Goal: Transaction & Acquisition: Purchase product/service

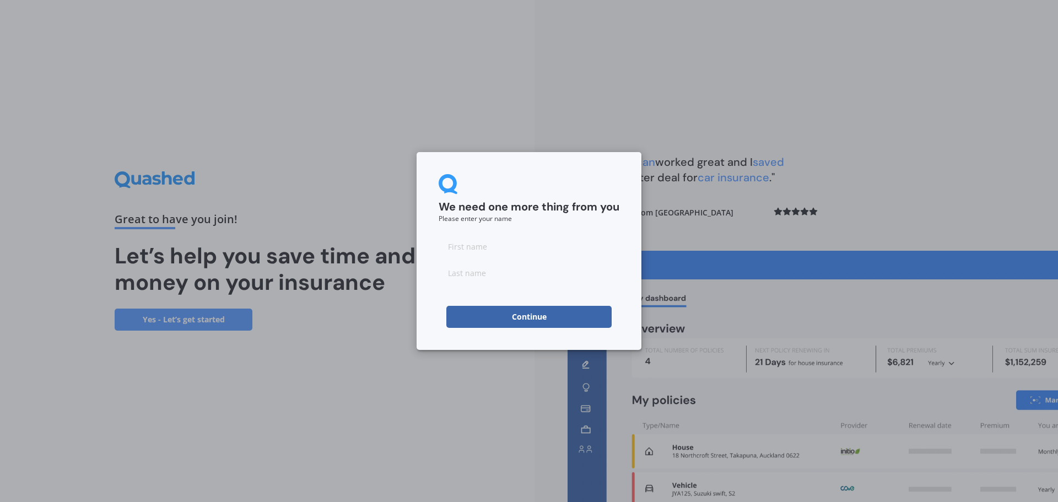
click at [526, 313] on button "Continue" at bounding box center [529, 317] width 165 height 22
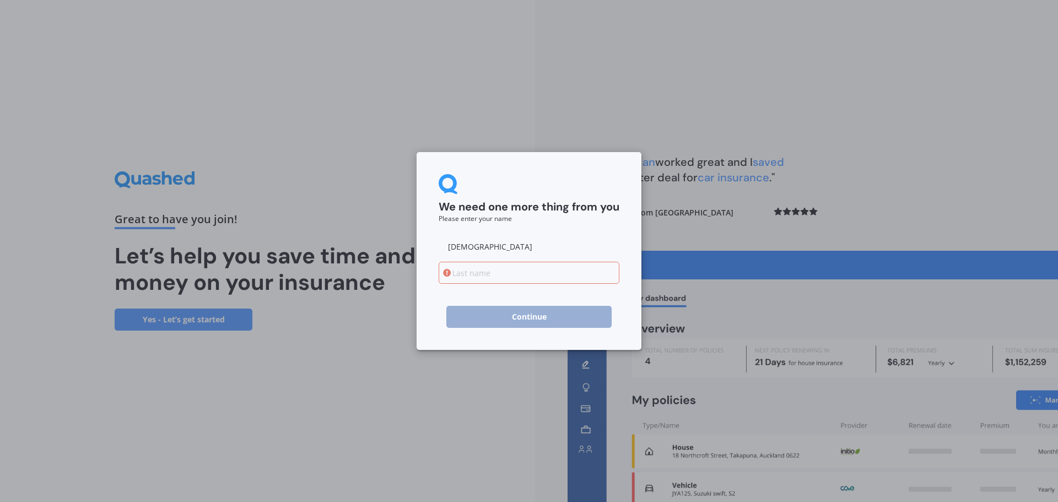
type input "[DEMOGRAPHIC_DATA]"
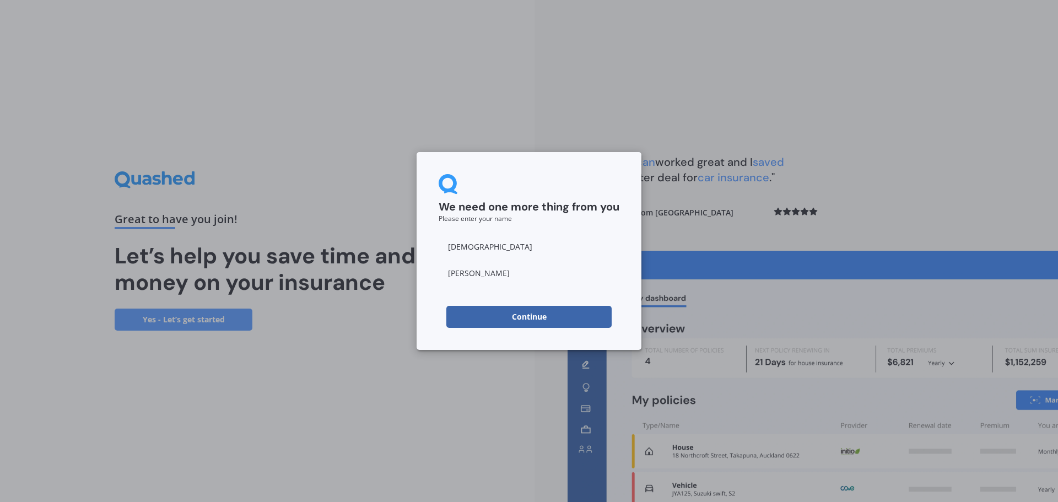
type input "[PERSON_NAME]"
click at [943, 165] on div "We need one more thing from you Please enter your name [PERSON_NAME] Continue" at bounding box center [529, 251] width 1058 height 502
click at [551, 309] on button "Continue" at bounding box center [529, 317] width 165 height 22
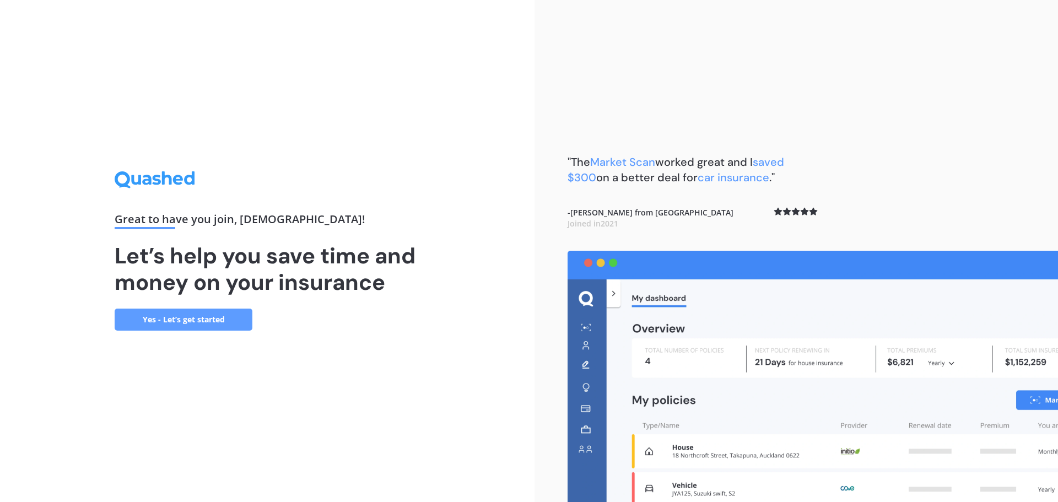
click at [185, 321] on link "Yes - Let’s get started" at bounding box center [184, 320] width 138 height 22
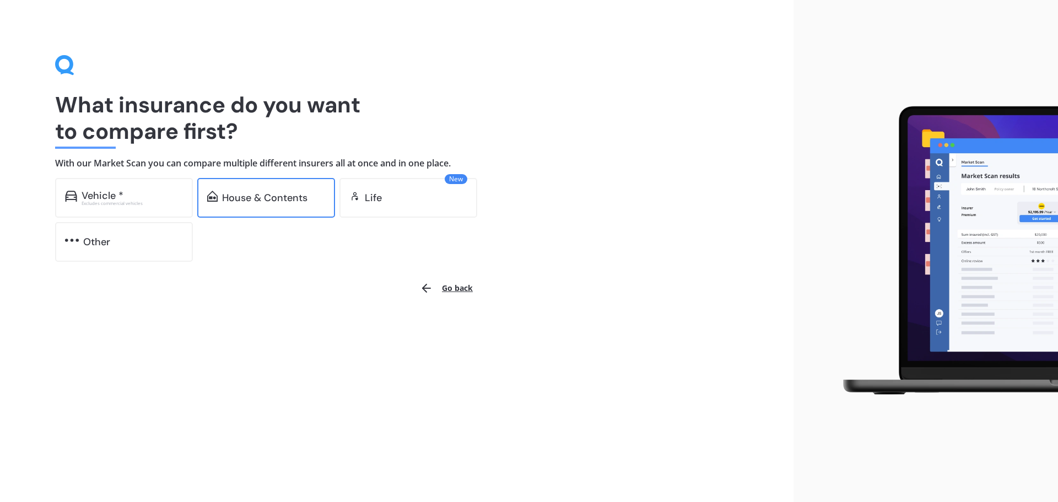
click at [253, 197] on div "House & Contents" at bounding box center [264, 197] width 85 height 11
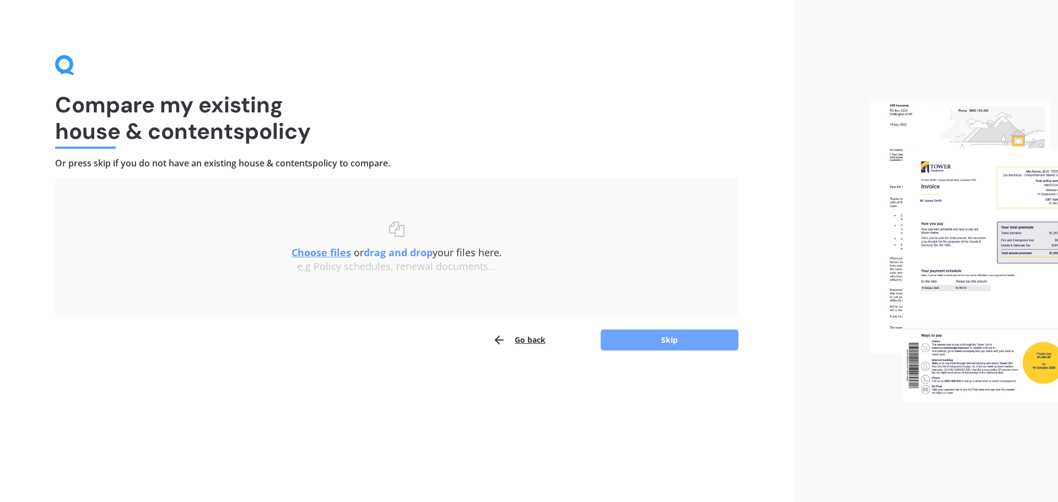
click at [654, 337] on button "Skip" at bounding box center [670, 340] width 138 height 21
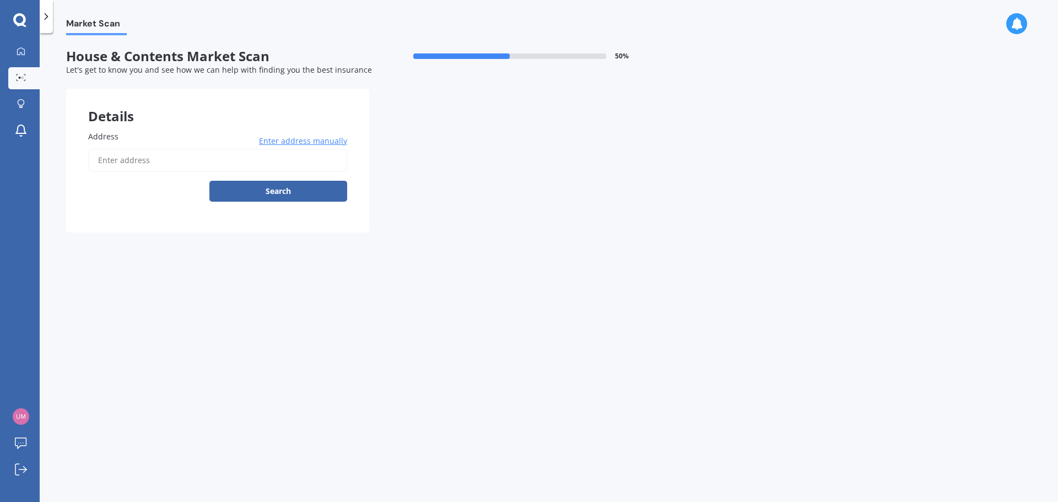
click at [161, 164] on input "Address" at bounding box center [217, 160] width 259 height 23
type input "[STREET_ADDRESS][PERSON_NAME]"
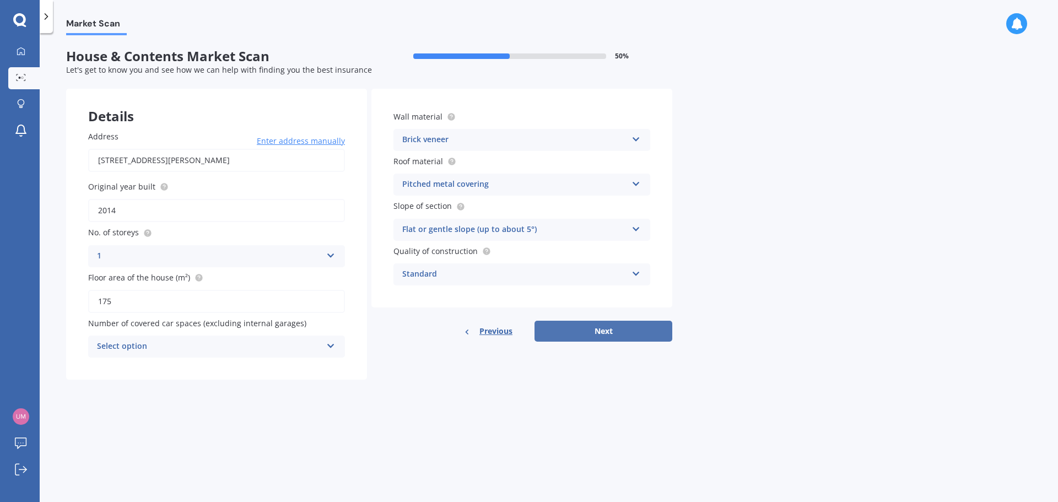
click at [569, 338] on button "Next" at bounding box center [604, 331] width 138 height 21
click at [225, 346] on div "Select option" at bounding box center [211, 347] width 219 height 12
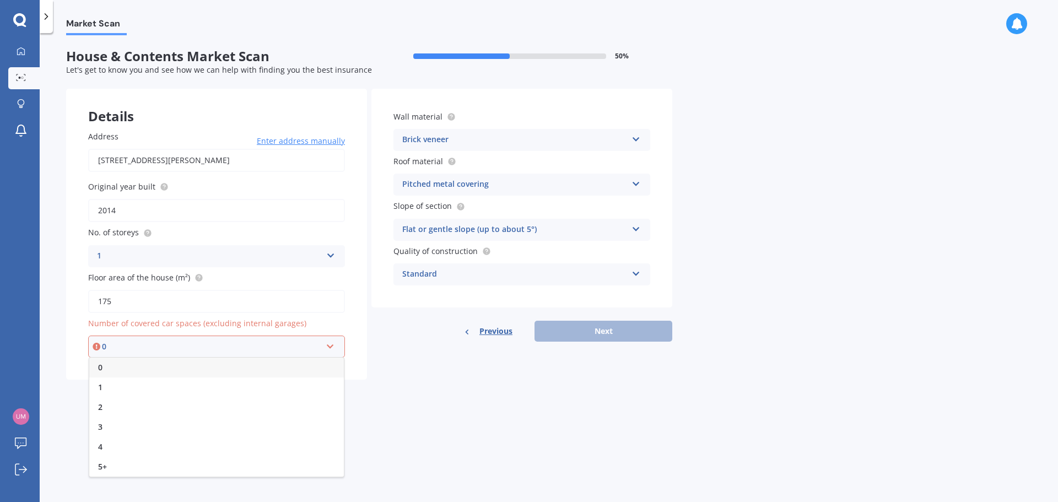
click at [143, 365] on div "0" at bounding box center [216, 368] width 255 height 20
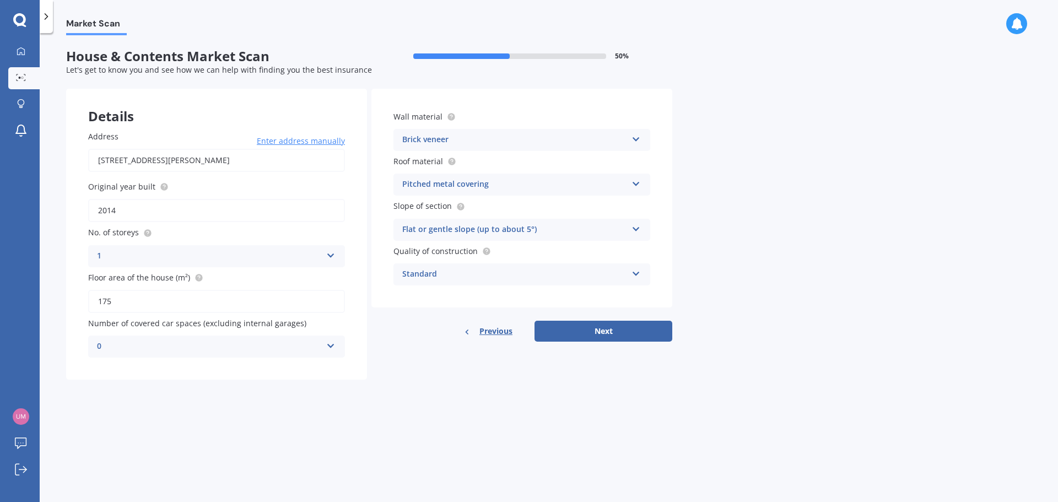
click at [616, 336] on button "Next" at bounding box center [604, 331] width 138 height 21
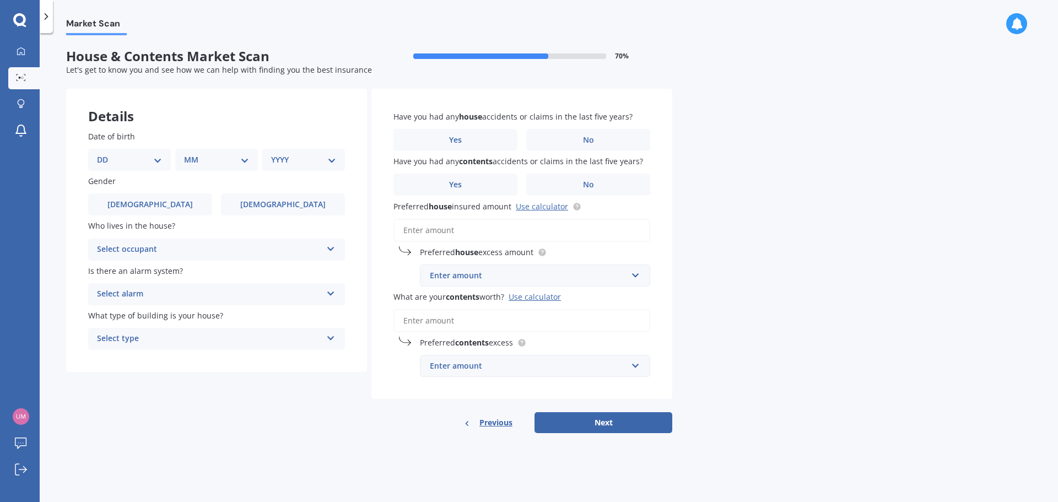
click at [482, 320] on input "What are your contents worth? Use calculator" at bounding box center [522, 320] width 257 height 23
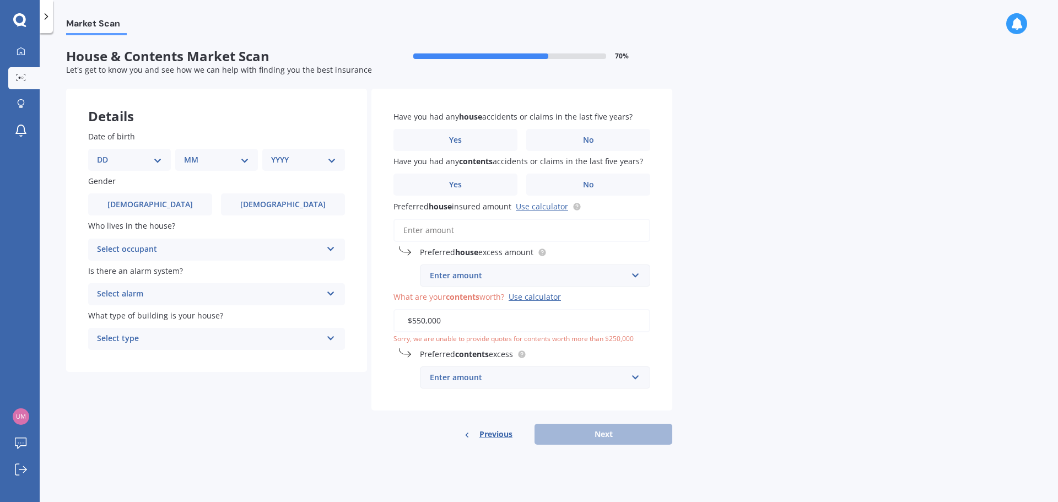
type input "$550,000"
click at [770, 348] on div "Market Scan House & Contents Market Scan 70 % Let's get to know you and see how…" at bounding box center [549, 269] width 1019 height 469
click at [630, 378] on input "text" at bounding box center [531, 377] width 220 height 21
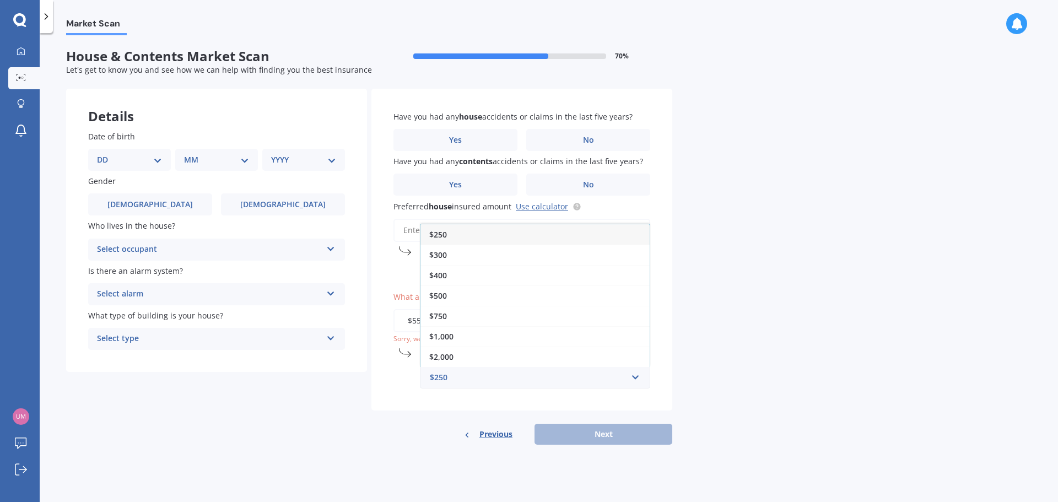
click at [804, 342] on div "Market Scan House & Contents Market Scan 70 % Let's get to know you and see how…" at bounding box center [549, 269] width 1019 height 469
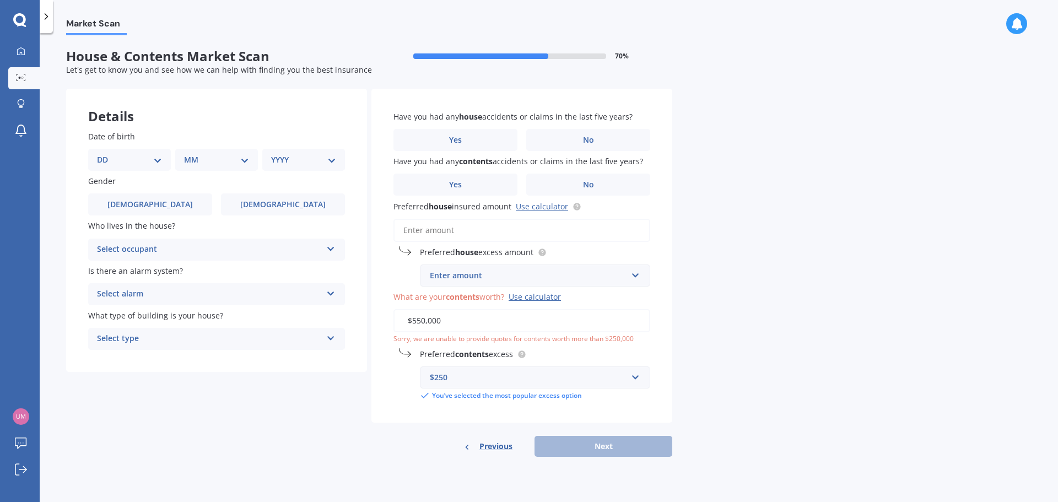
drag, startPoint x: 475, startPoint y: 325, endPoint x: 297, endPoint y: 329, distance: 177.6
click at [297, 329] on div "Details Date of birth DD 01 02 03 04 05 06 07 08 09 10 11 12 13 14 15 16 17 18 …" at bounding box center [369, 273] width 606 height 368
click at [630, 271] on input "text" at bounding box center [531, 275] width 220 height 21
click at [449, 228] on input "Preferred house insured amount Use calculator" at bounding box center [522, 230] width 257 height 23
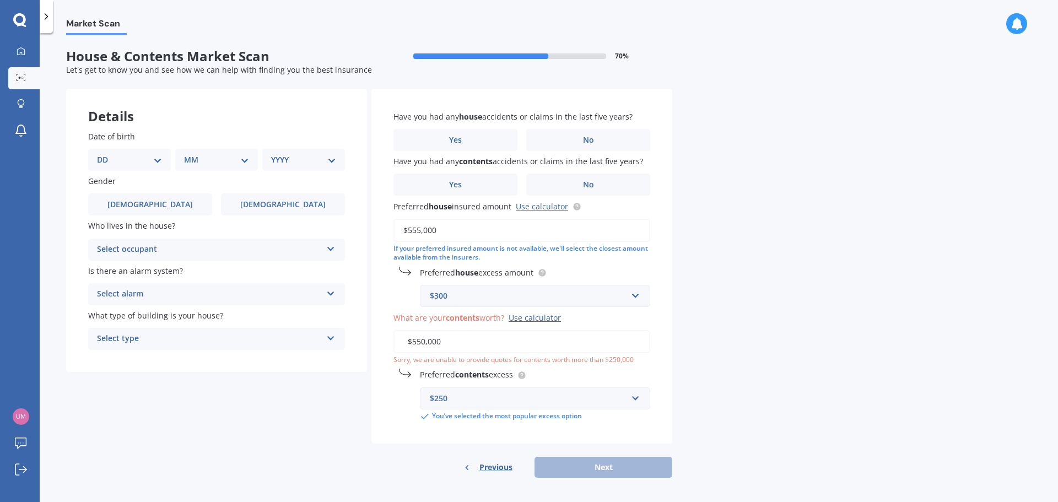
type input "$555,000"
click at [713, 287] on div "Market Scan House & Contents Market Scan 70 % Let's get to know you and see how…" at bounding box center [549, 269] width 1019 height 469
click at [631, 284] on div "Preferred house excess amount $300 $300 $400 $500 $750 $1,000 $2,000 $2,500" at bounding box center [522, 287] width 257 height 40
click at [626, 292] on div "$300" at bounding box center [528, 296] width 197 height 12
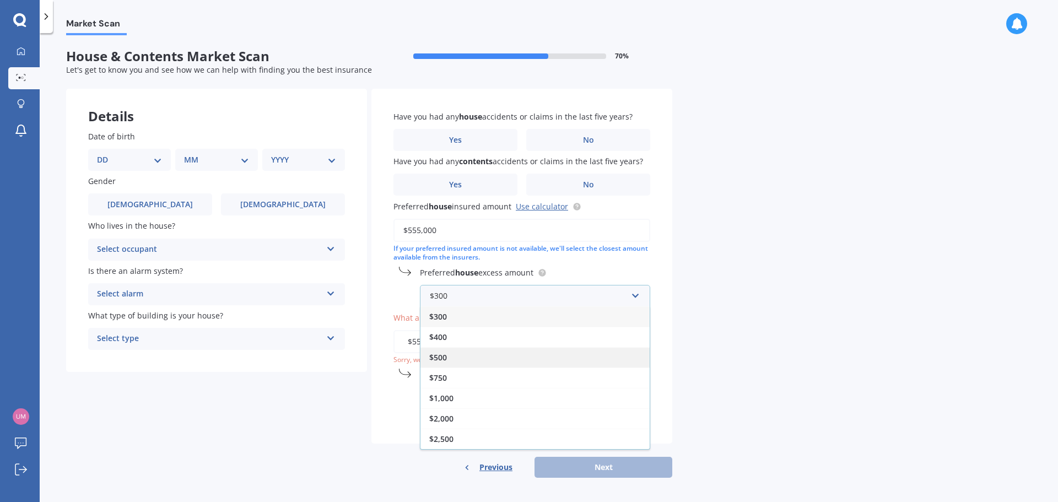
click at [488, 347] on div "$500" at bounding box center [535, 357] width 229 height 20
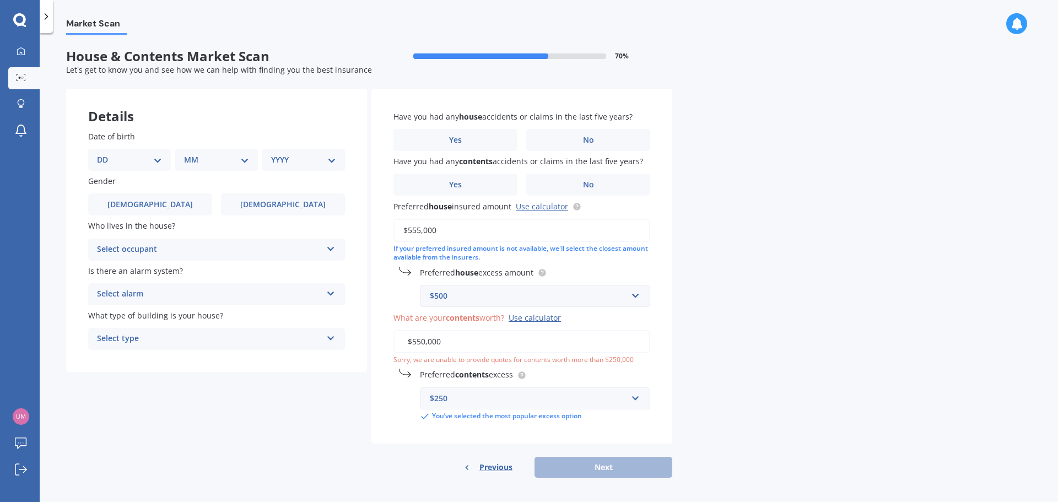
click at [751, 332] on div "Market Scan House & Contents Market Scan 70 % Let's get to know you and see how…" at bounding box center [549, 269] width 1019 height 469
drag, startPoint x: 579, startPoint y: 346, endPoint x: 333, endPoint y: 348, distance: 246.4
click at [333, 348] on div "Details Date of birth DD 01 02 03 04 05 06 07 08 09 10 11 12 13 14 15 16 17 18 …" at bounding box center [369, 283] width 606 height 389
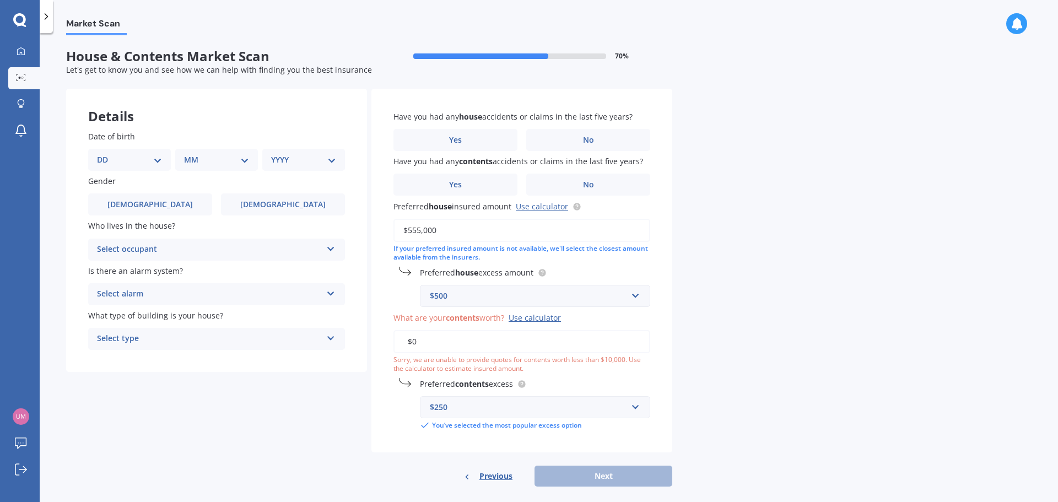
click at [837, 375] on div "Market Scan House & Contents Market Scan 70 % Let's get to know you and see how…" at bounding box center [549, 269] width 1019 height 469
drag, startPoint x: 462, startPoint y: 341, endPoint x: 327, endPoint y: 346, distance: 135.2
click at [327, 346] on div "Details Date of birth DD 01 02 03 04 05 06 07 08 09 10 11 12 13 14 15 16 17 18 …" at bounding box center [369, 288] width 606 height 399
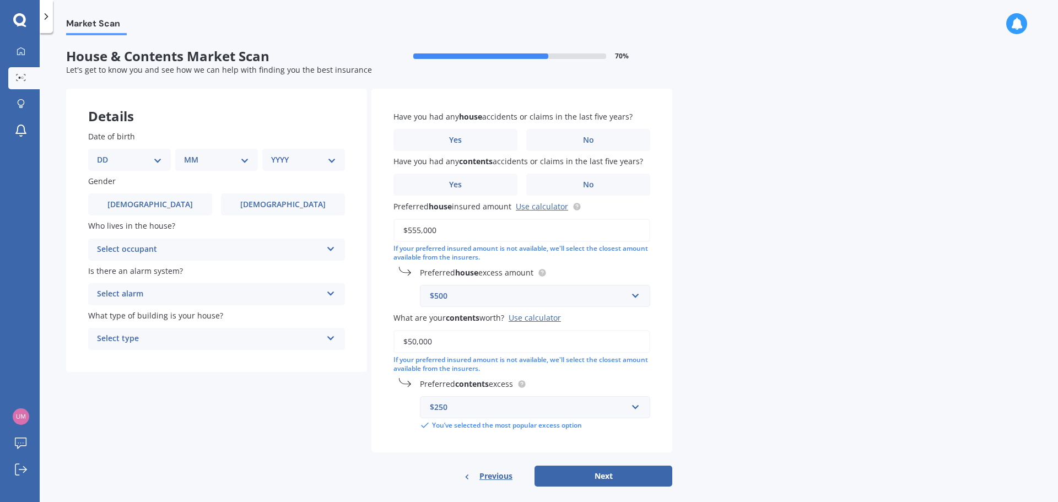
type input "$50,000"
click at [822, 375] on div "Market Scan House & Contents Market Scan 70 % Let's get to know you and see how…" at bounding box center [549, 269] width 1019 height 469
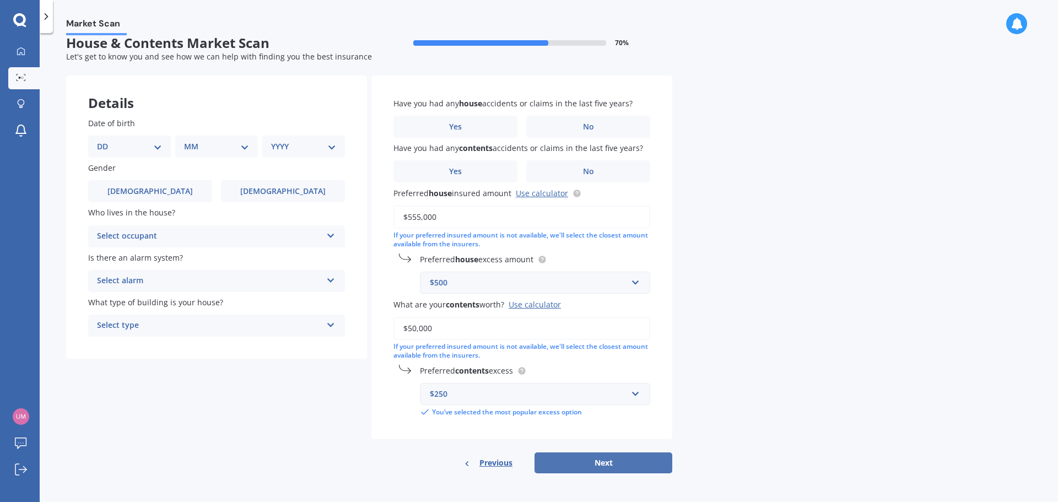
click at [610, 461] on button "Next" at bounding box center [604, 463] width 138 height 21
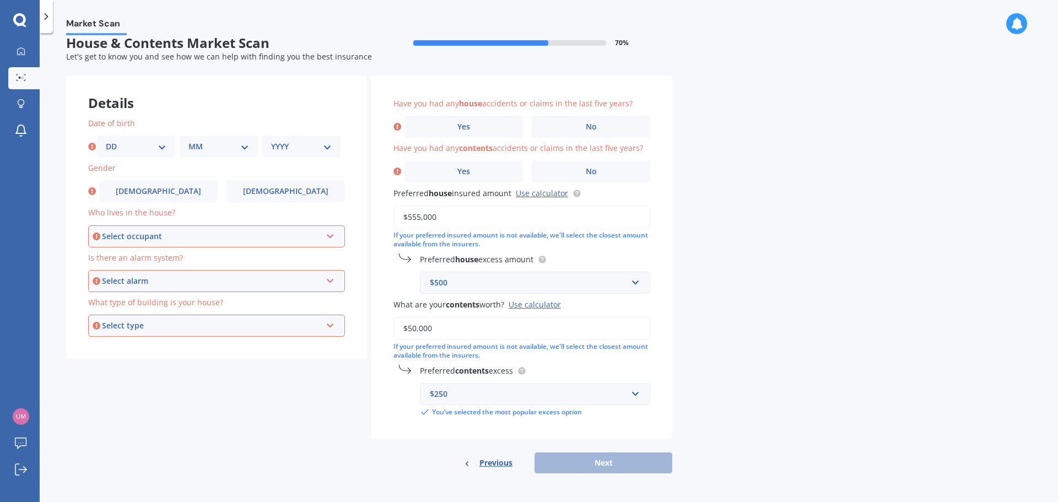
scroll to position [0, 0]
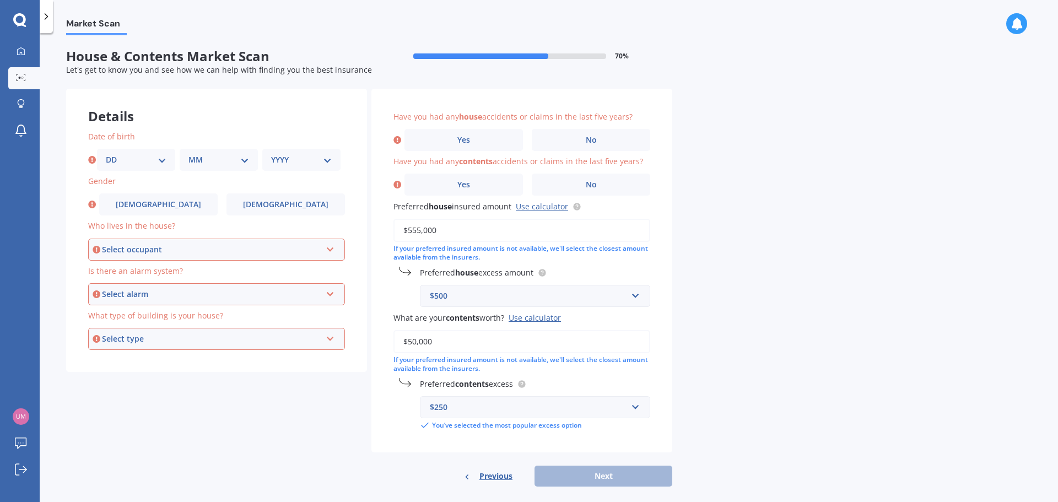
click at [159, 164] on select "DD 01 02 03 04 05 06 07 08 09 10 11 12 13 14 15 16 17 18 19 20 21 22 23 24 25 2…" at bounding box center [136, 160] width 61 height 12
